Goal: Share content: Share content

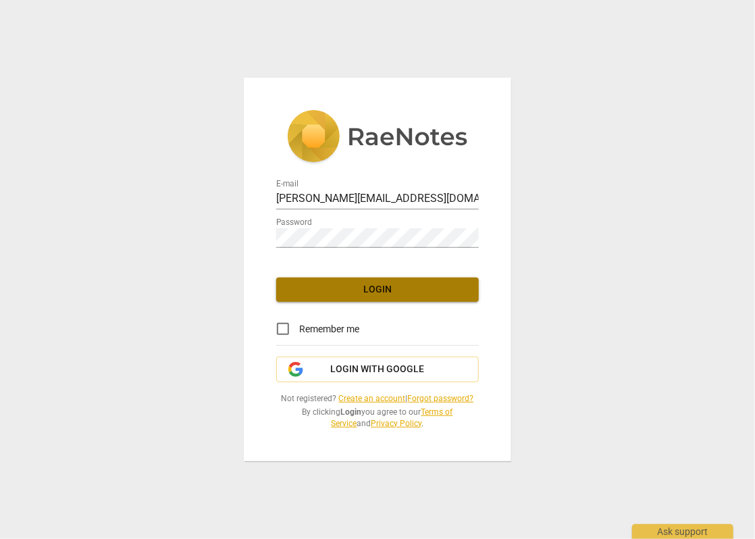
click at [405, 288] on span "Login" at bounding box center [377, 290] width 181 height 14
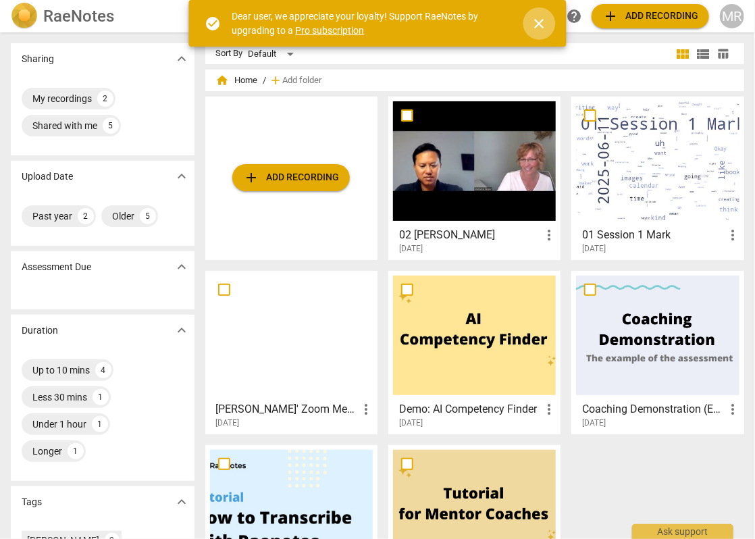
click at [544, 22] on span "close" at bounding box center [539, 24] width 16 height 16
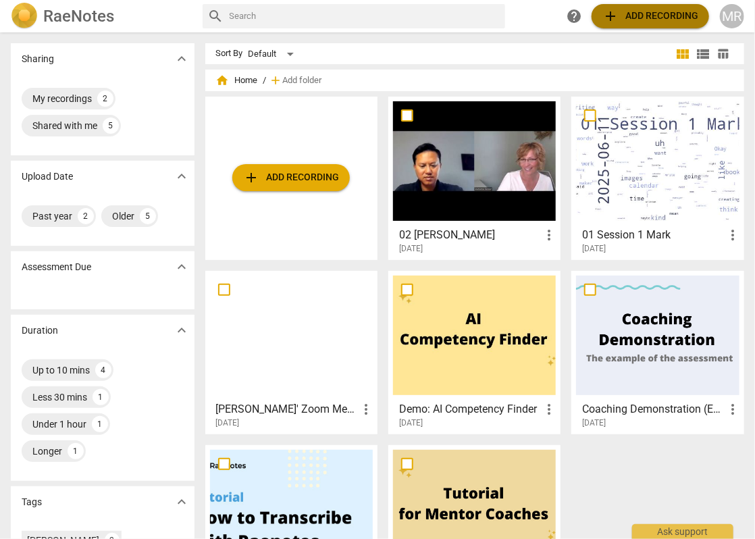
click at [627, 19] on span "add Add recording" at bounding box center [650, 16] width 96 height 16
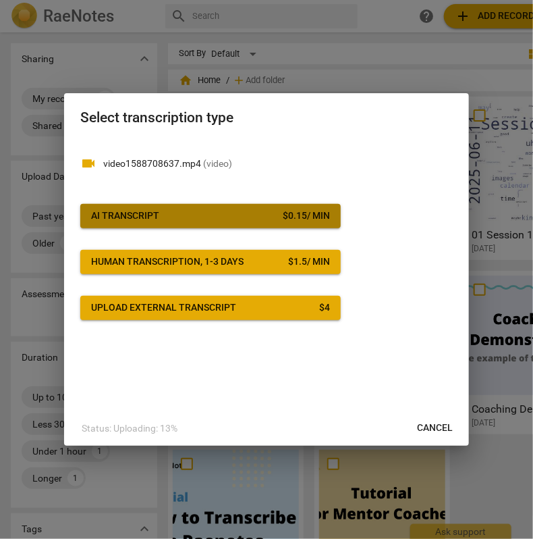
click at [145, 213] on div "AI Transcript" at bounding box center [125, 216] width 68 height 14
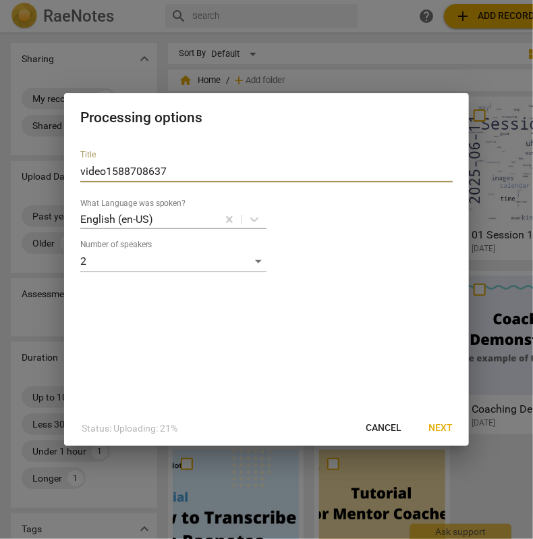
drag, startPoint x: 173, startPoint y: 166, endPoint x: -235, endPoint y: 182, distance: 408.1
click at [0, 0] on html "RaeNotes search help add Add recording MR Sharing expand_more My recordings 2 S…" at bounding box center [266, 0] width 533 height 0
type input "03 [PERSON_NAME]"
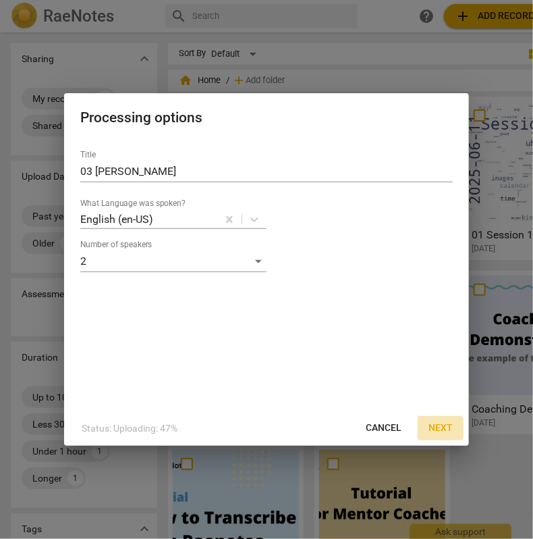
click at [443, 433] on span "Next" at bounding box center [441, 428] width 24 height 14
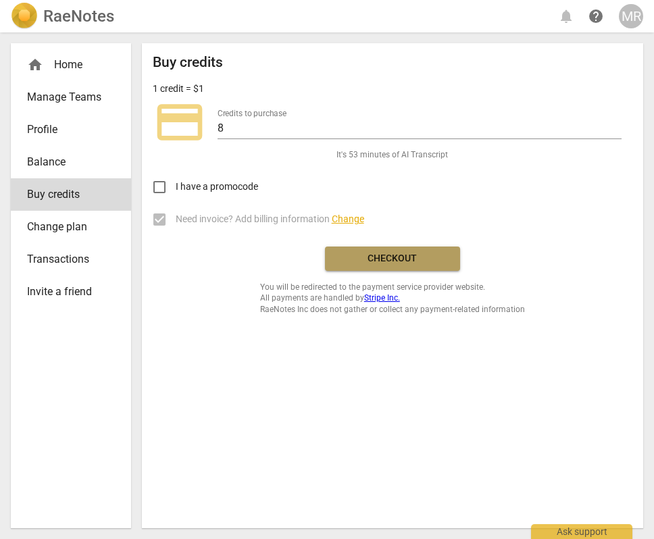
click at [396, 259] on span "Checkout" at bounding box center [392, 259] width 113 height 14
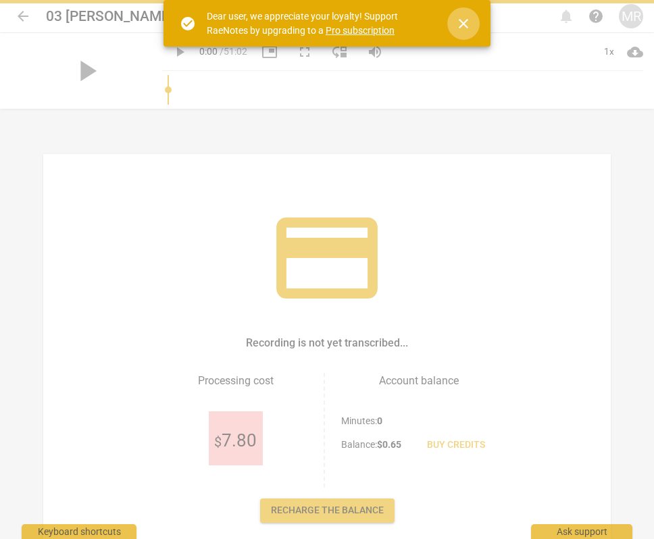
click at [464, 22] on span "close" at bounding box center [463, 24] width 16 height 16
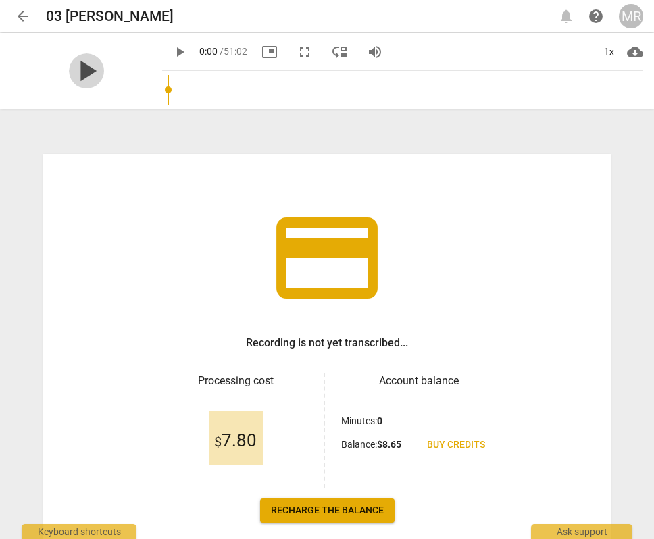
click at [70, 73] on span "play_arrow" at bounding box center [86, 70] width 35 height 35
click at [82, 72] on span "pause" at bounding box center [86, 70] width 35 height 35
type input "4"
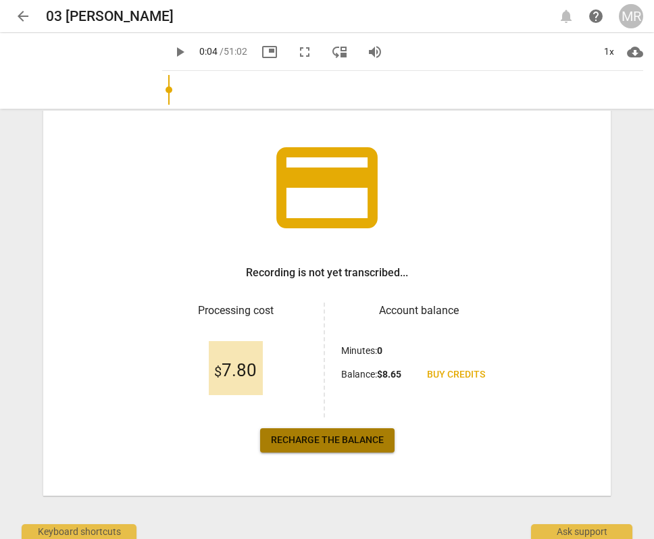
click at [308, 433] on span "Recharge the balance" at bounding box center [327, 440] width 113 height 14
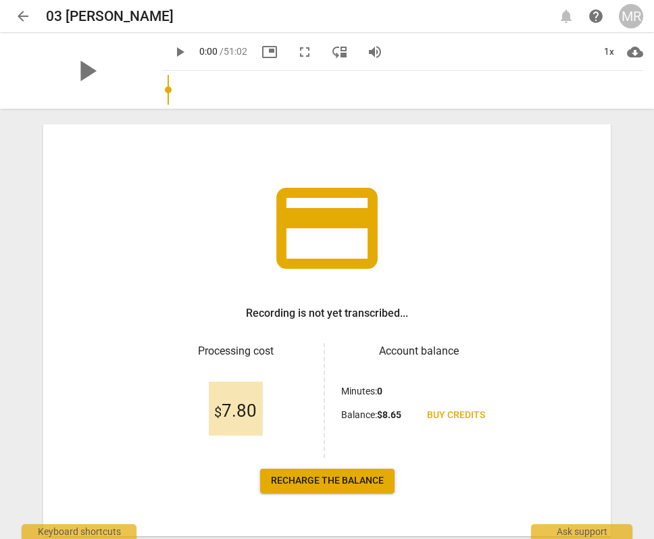
scroll to position [70, 0]
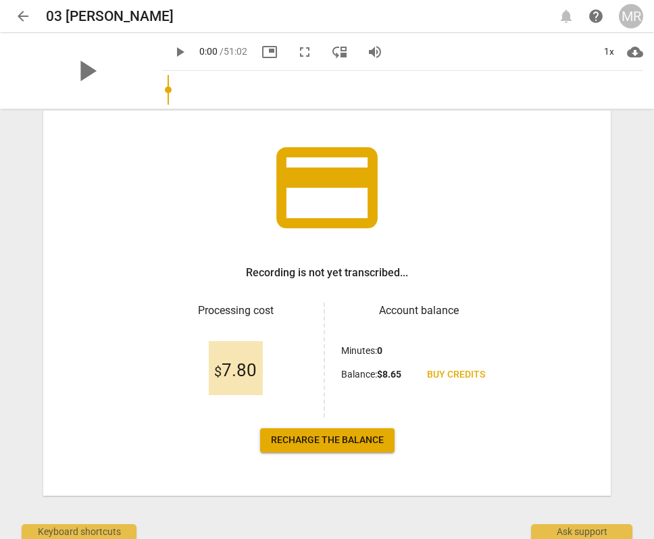
click at [453, 378] on span "Buy credits" at bounding box center [456, 375] width 58 height 14
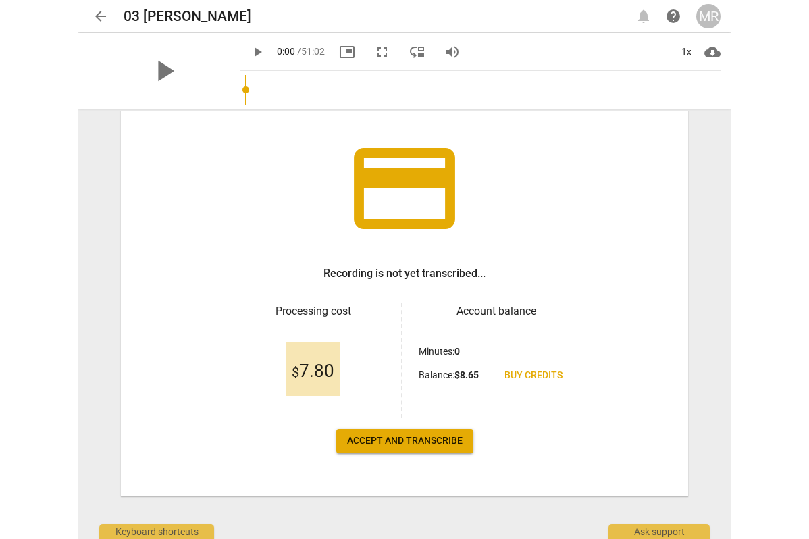
scroll to position [70, 0]
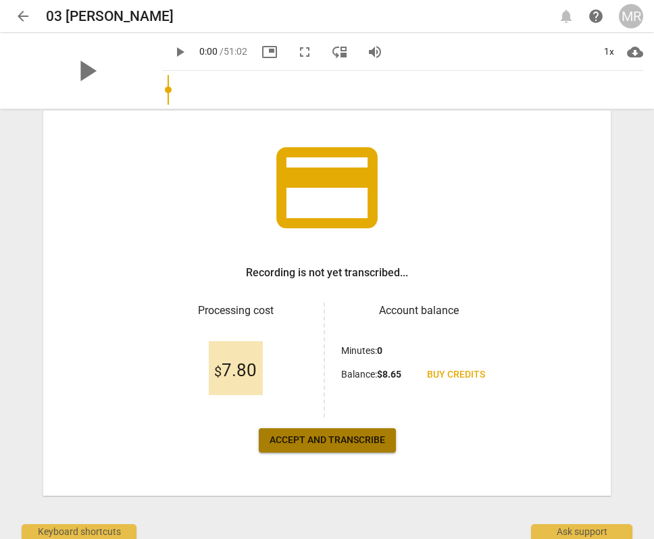
click at [352, 438] on span "Accept and transcribe" at bounding box center [326, 440] width 115 height 14
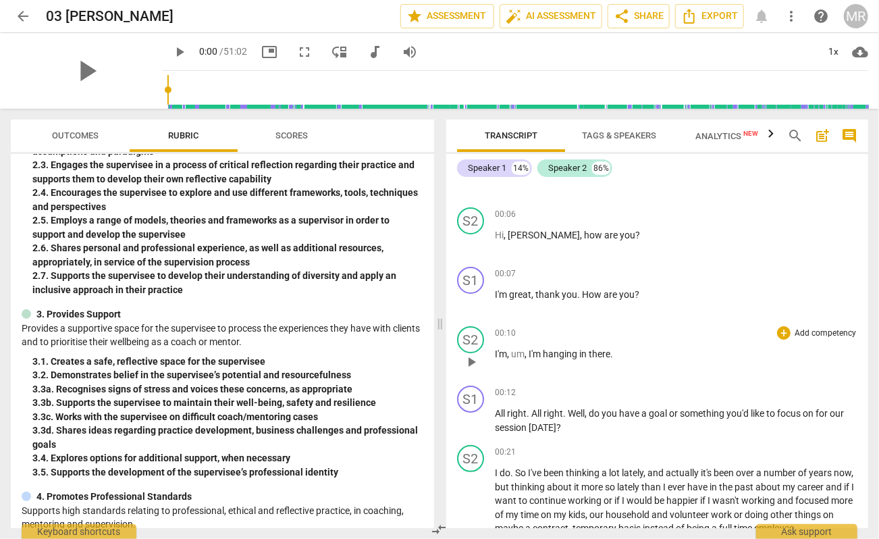
scroll to position [0, 0]
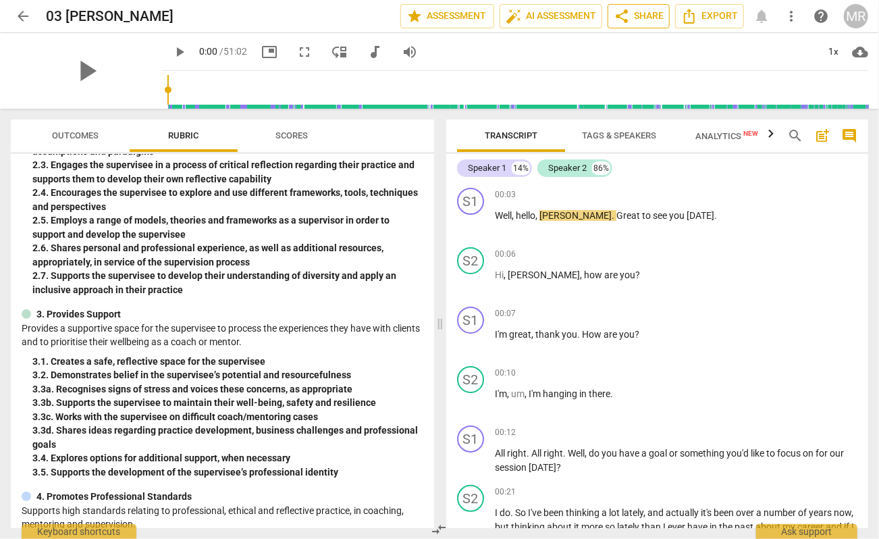
click at [648, 12] on span "share Share" at bounding box center [639, 16] width 50 height 16
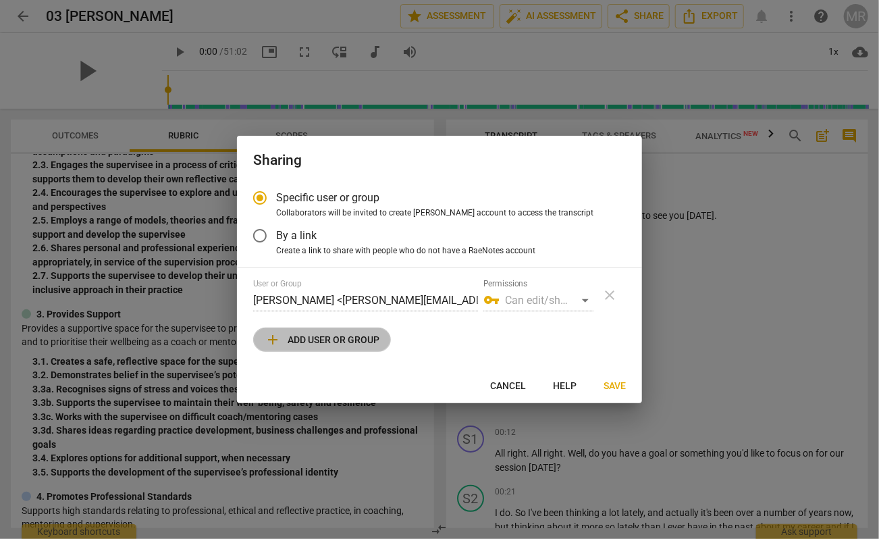
click at [344, 336] on span "add Add user or group" at bounding box center [322, 340] width 115 height 16
radio input "false"
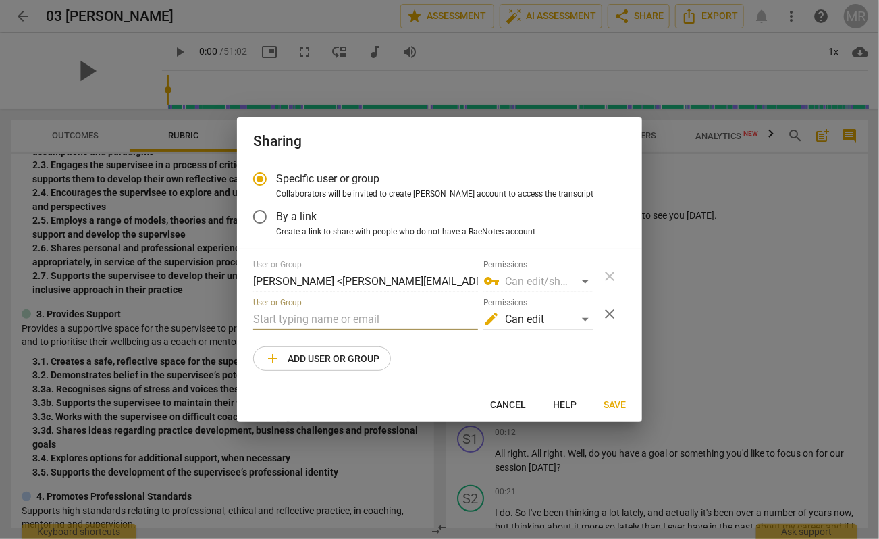
click at [346, 317] on input "text" at bounding box center [365, 320] width 225 height 22
drag, startPoint x: 354, startPoint y: 316, endPoint x: 174, endPoint y: 325, distance: 180.5
click at [174, 325] on div "Sharing Specific user or group Collaborators will be invited to create RaeNotes…" at bounding box center [439, 269] width 879 height 539
paste input "@[DOMAIN_NAME]"
type input "[PERSON_NAME][EMAIL_ADDRESS][DOMAIN_NAME]"
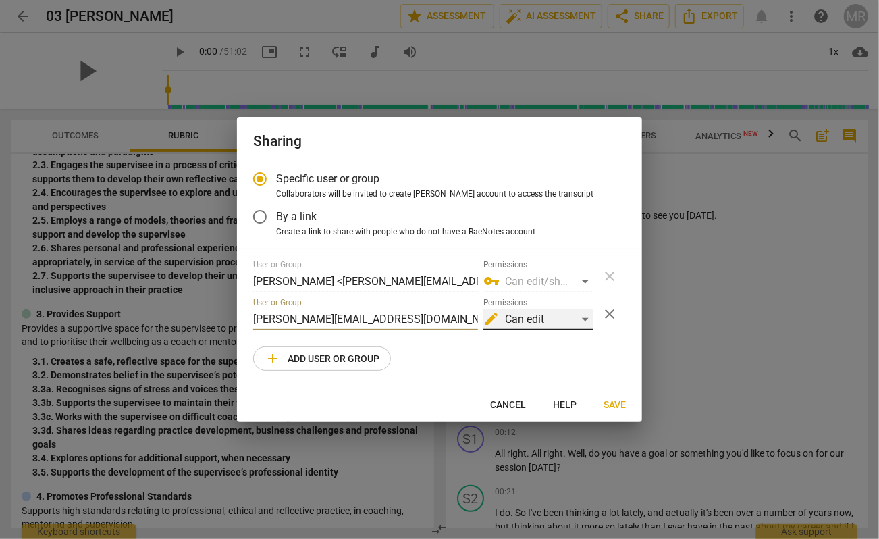
click at [584, 321] on div "edit Can edit" at bounding box center [538, 320] width 110 height 22
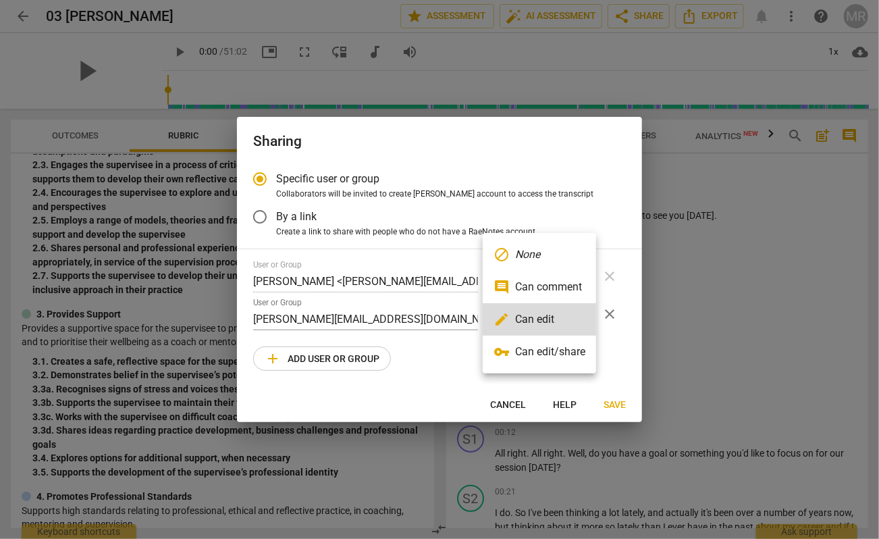
click at [543, 294] on li "comment Can comment" at bounding box center [539, 287] width 113 height 32
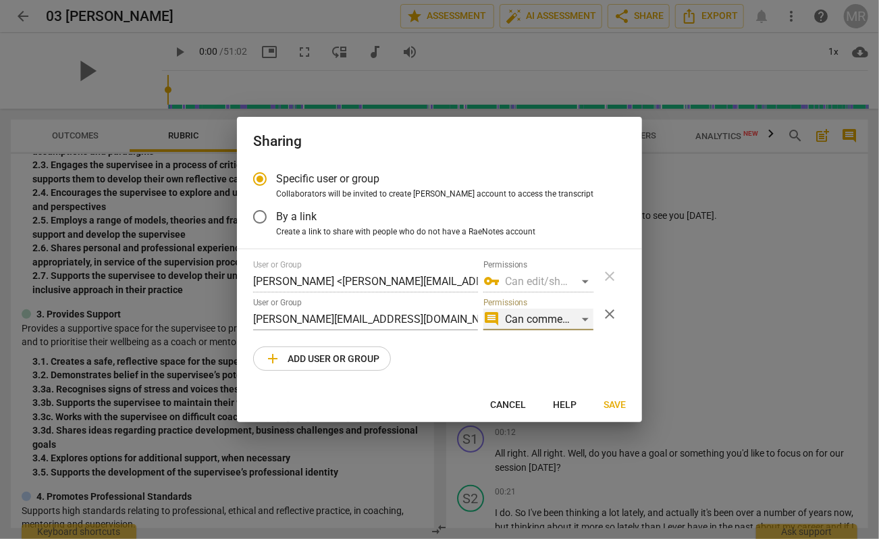
click at [581, 319] on div "comment Can comment" at bounding box center [538, 320] width 110 height 22
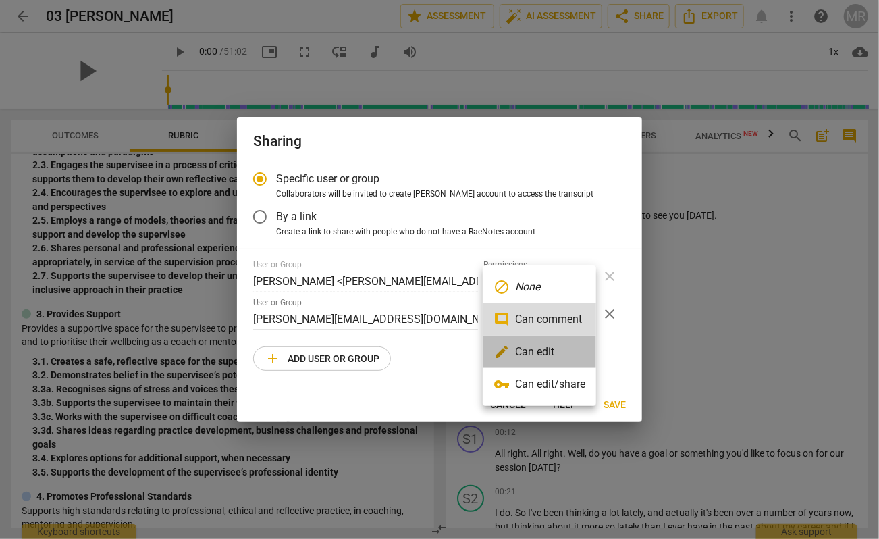
click at [548, 350] on li "edit Can edit" at bounding box center [539, 352] width 113 height 32
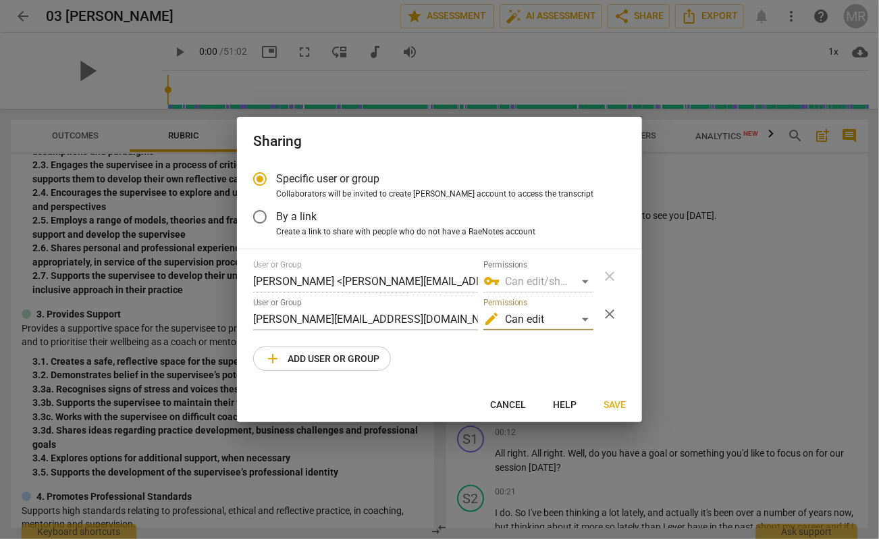
click at [616, 403] on span "Save" at bounding box center [615, 405] width 22 height 14
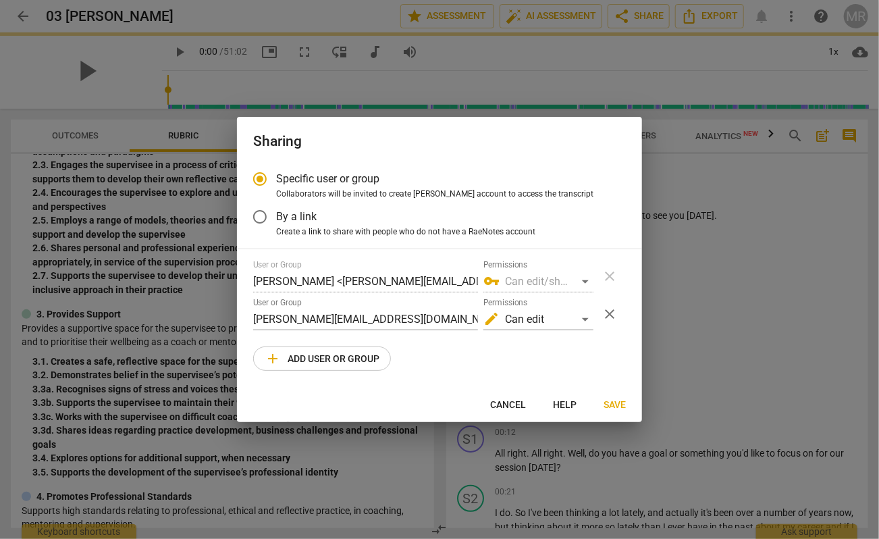
radio input "false"
type input "[PERSON_NAME] <[PERSON_NAME][EMAIL_ADDRESS][DOMAIN_NAME]>"
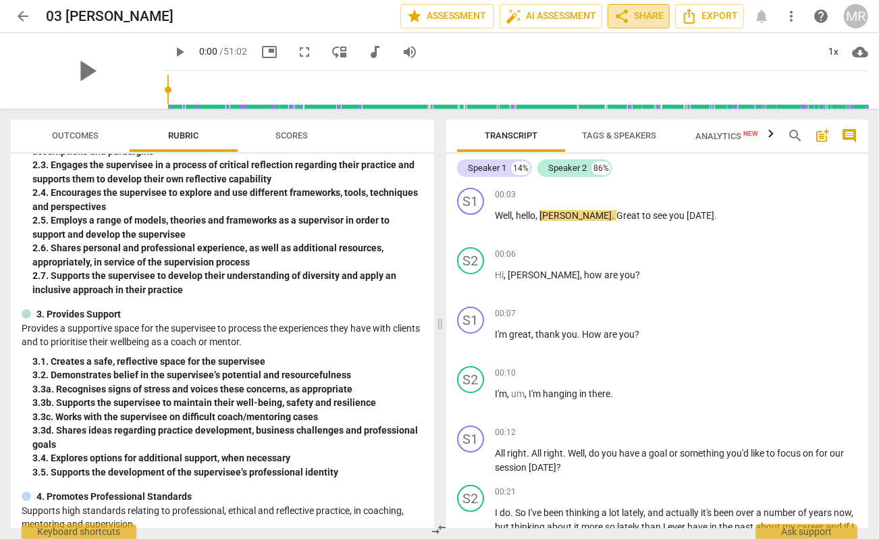
click at [643, 15] on span "share Share" at bounding box center [639, 16] width 50 height 16
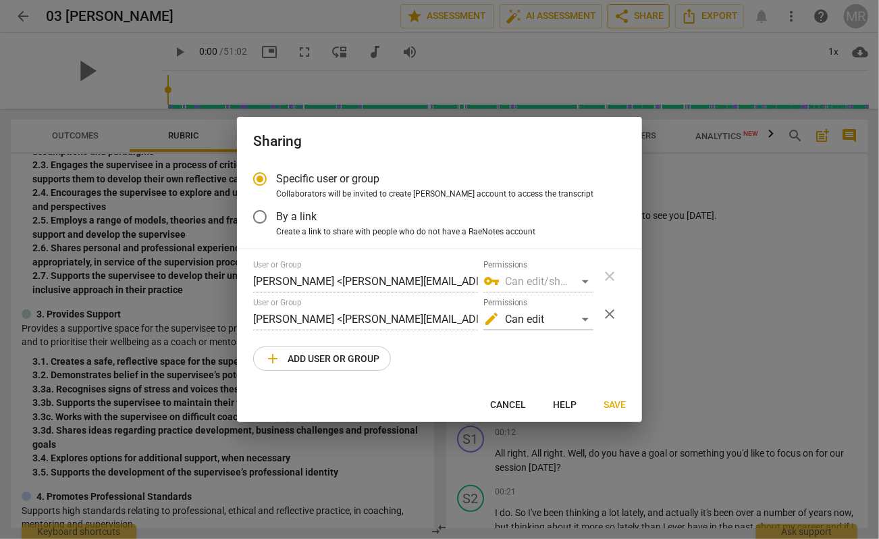
radio input "false"
click at [316, 214] on span "By a link" at bounding box center [296, 217] width 41 height 16
click at [276, 214] on input "By a link" at bounding box center [260, 217] width 32 height 32
radio input "false"
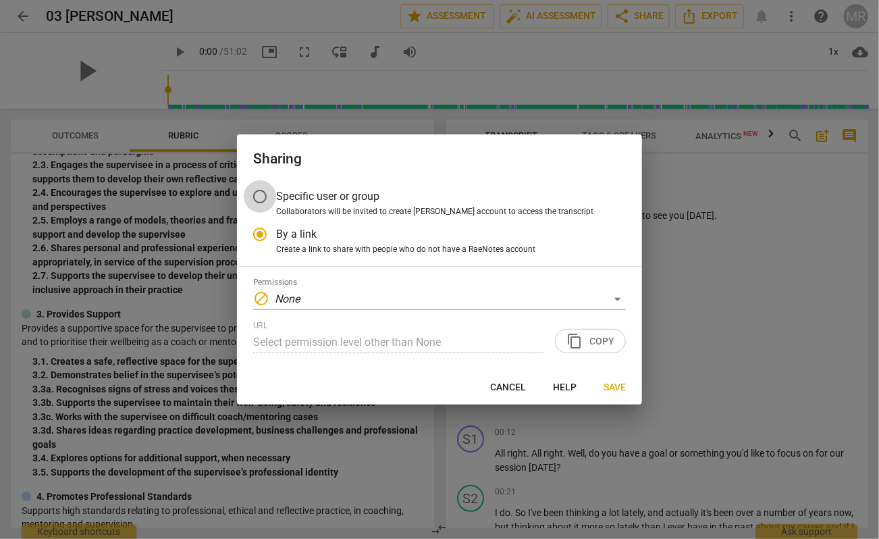
click at [269, 193] on input "Specific user or group" at bounding box center [260, 196] width 32 height 32
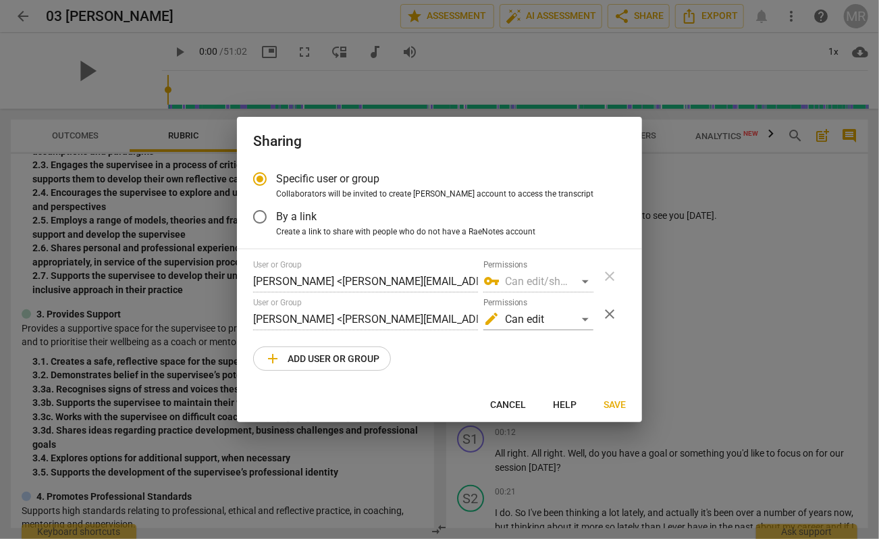
click at [509, 406] on span "Cancel" at bounding box center [508, 405] width 36 height 14
radio input "false"
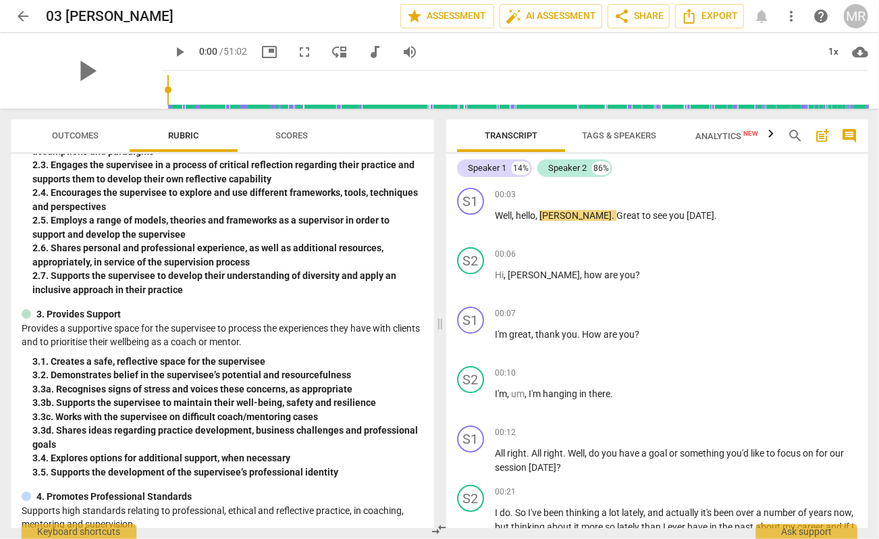
click at [24, 20] on span "arrow_back" at bounding box center [23, 16] width 16 height 16
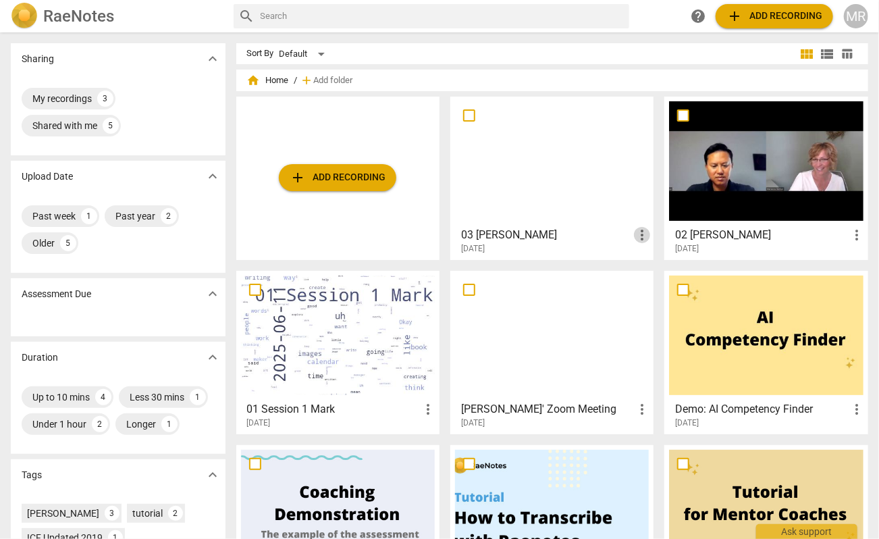
click at [643, 233] on span "more_vert" at bounding box center [642, 235] width 16 height 16
click at [478, 232] on div at bounding box center [439, 269] width 879 height 539
click at [517, 130] on div at bounding box center [552, 161] width 194 height 120
